Goal: Transaction & Acquisition: Register for event/course

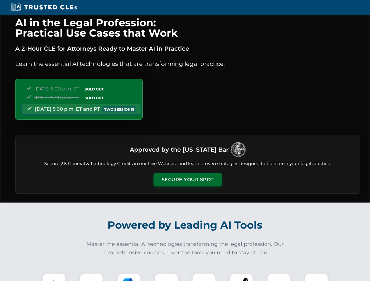
click at [187, 180] on button "Secure Your Spot" at bounding box center [187, 179] width 68 height 13
click at [54, 277] on img at bounding box center [53, 285] width 17 height 17
click at [91, 277] on div at bounding box center [91, 284] width 23 height 23
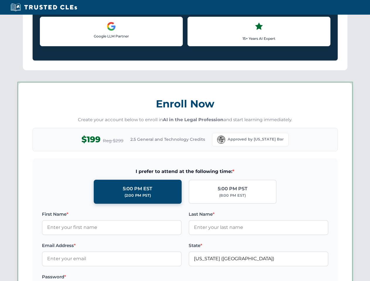
click at [166, 277] on label "Password *" at bounding box center [112, 276] width 140 height 7
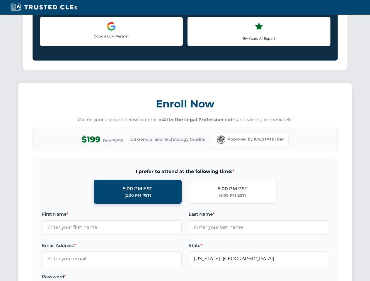
scroll to position [575, 0]
